Goal: Entertainment & Leisure: Consume media (video, audio)

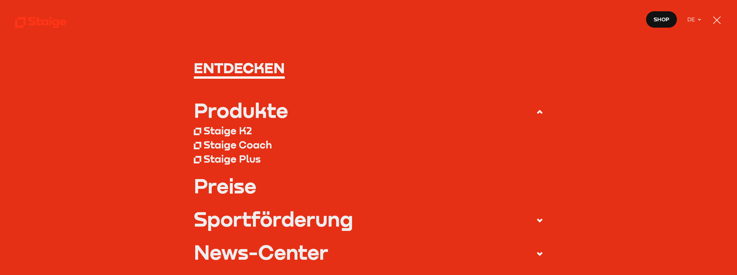
click at [715, 23] on div at bounding box center [717, 20] width 10 height 10
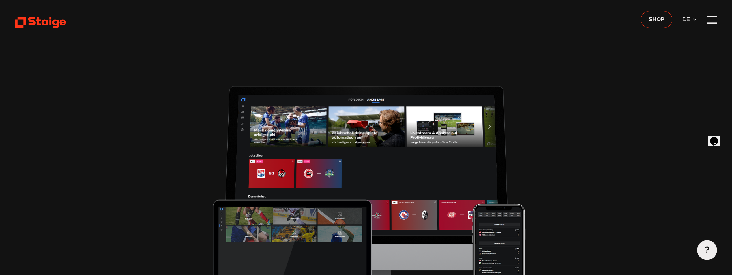
drag, startPoint x: 238, startPoint y: 72, endPoint x: 249, endPoint y: 69, distance: 11.4
type input "0.8"
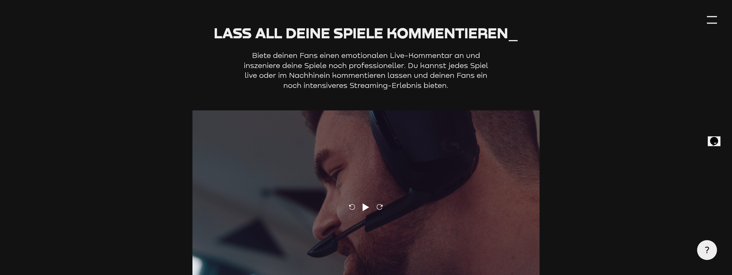
scroll to position [1790, 0]
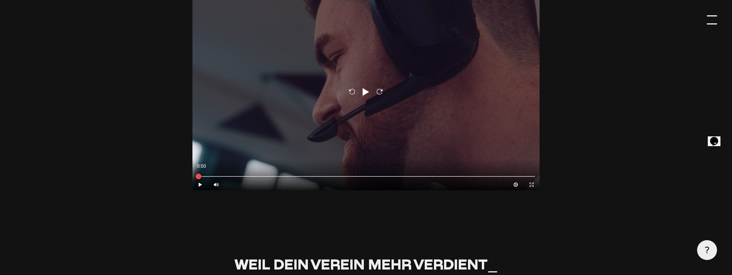
click at [710, 17] on div at bounding box center [712, 20] width 10 height 10
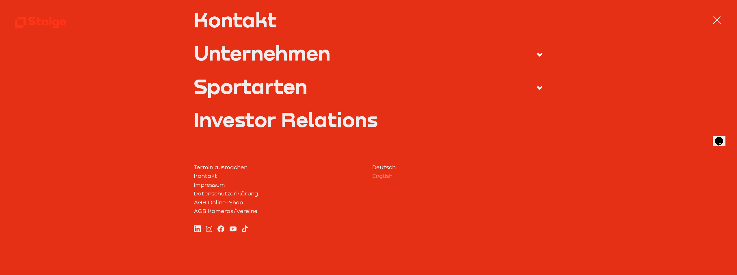
scroll to position [68, 0]
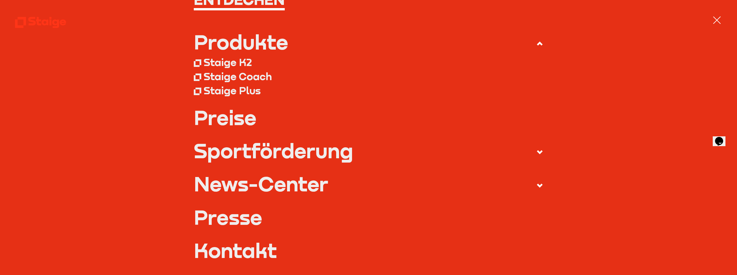
drag, startPoint x: 326, startPoint y: 132, endPoint x: 330, endPoint y: 135, distance: 5.2
